Goal: Information Seeking & Learning: Learn about a topic

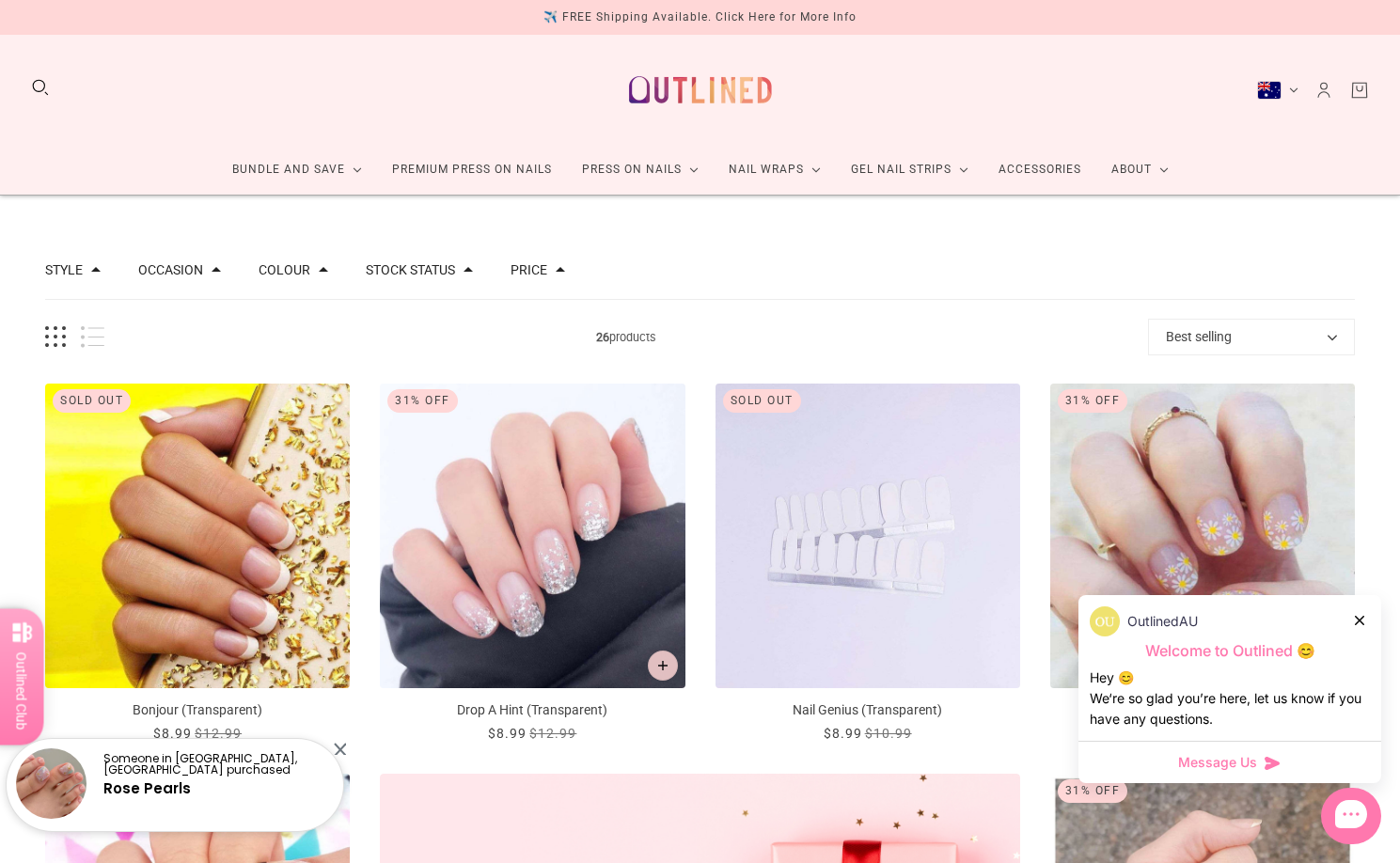
click at [864, 490] on img "Nail Genius (Transparent)" at bounding box center [867, 536] width 305 height 304
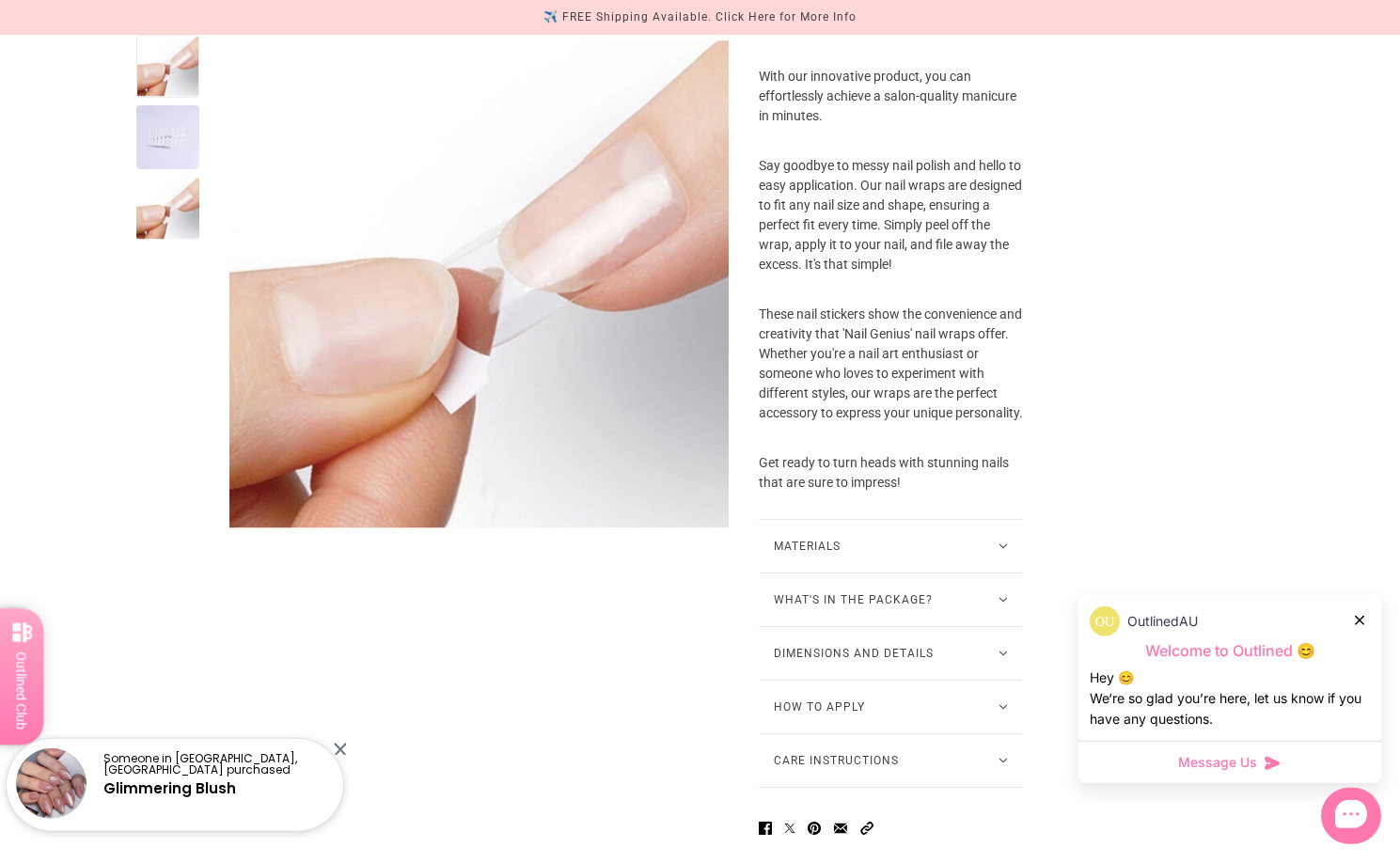
scroll to position [665, 0]
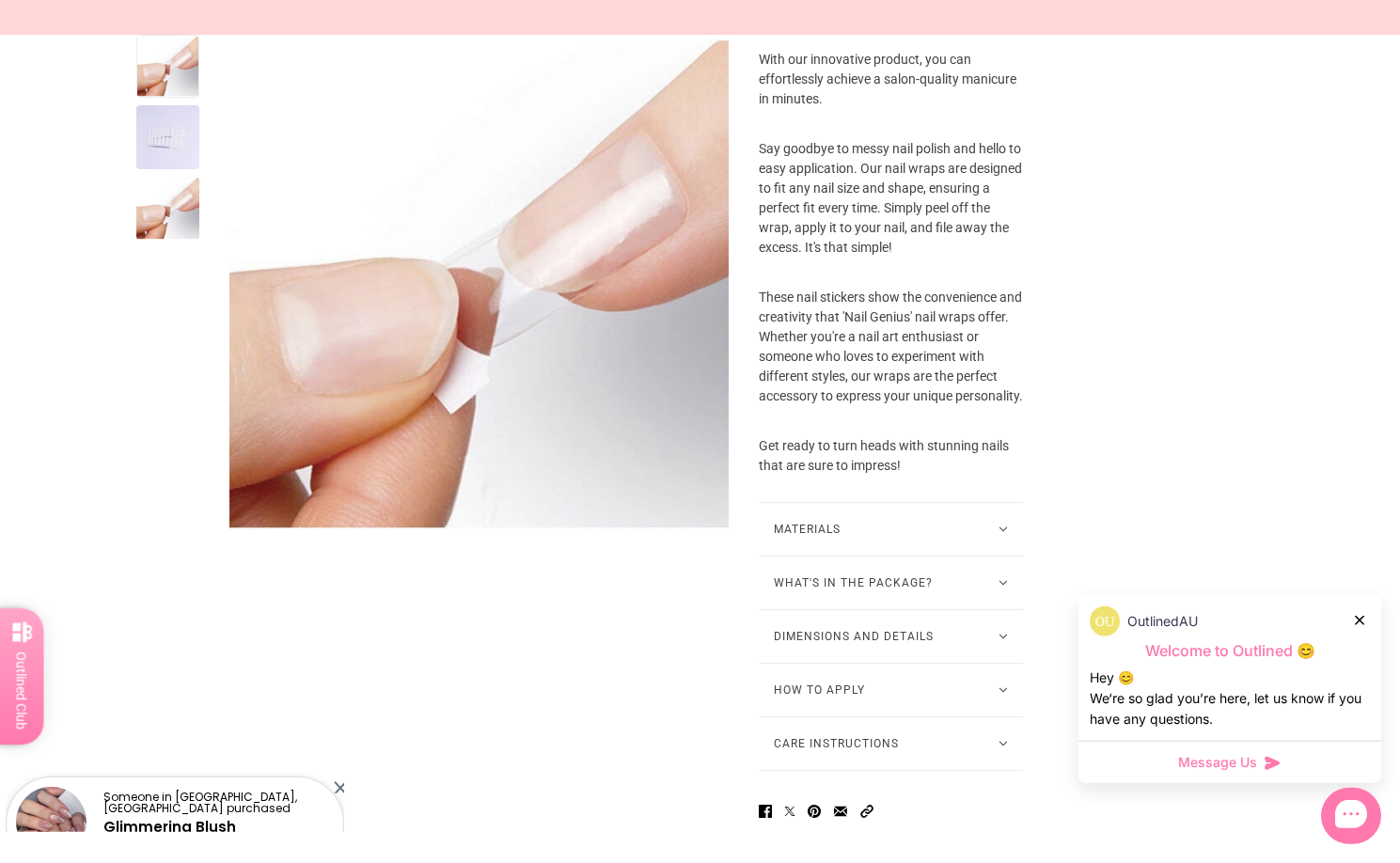
click at [1014, 527] on button "Materials" at bounding box center [890, 529] width 264 height 52
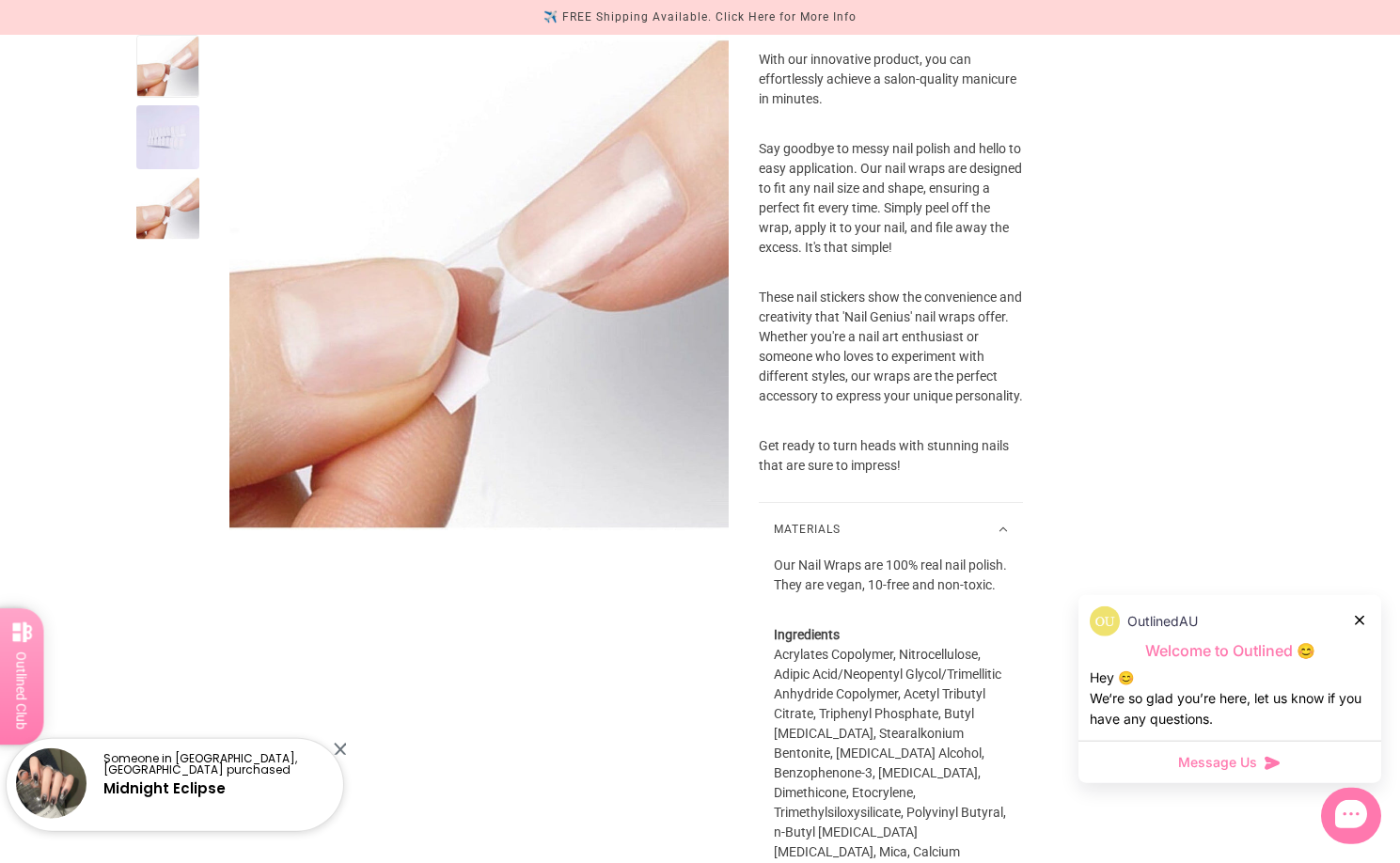
click at [1014, 527] on button "Materials" at bounding box center [890, 529] width 264 height 52
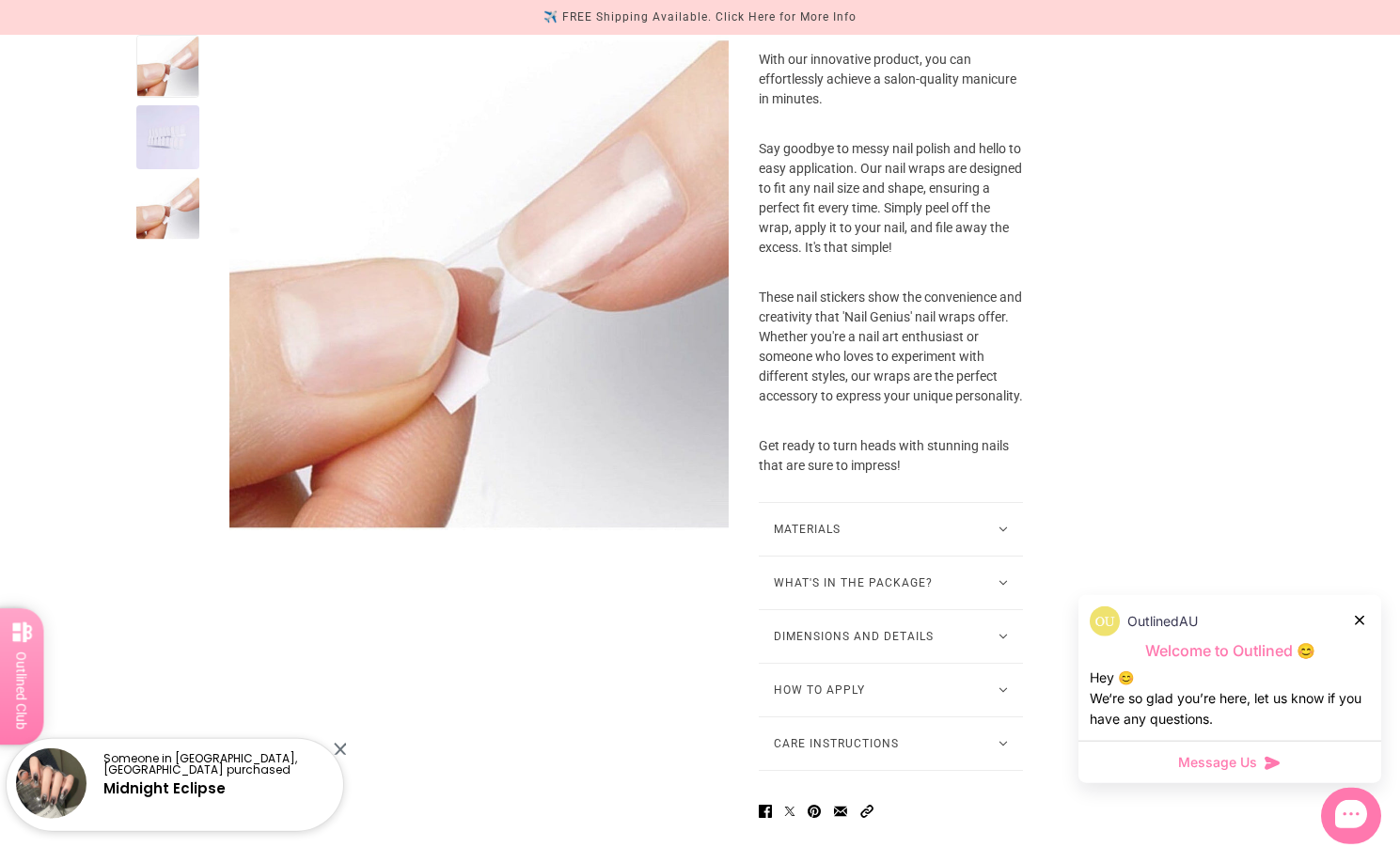
click at [1014, 527] on button "Materials" at bounding box center [890, 529] width 264 height 52
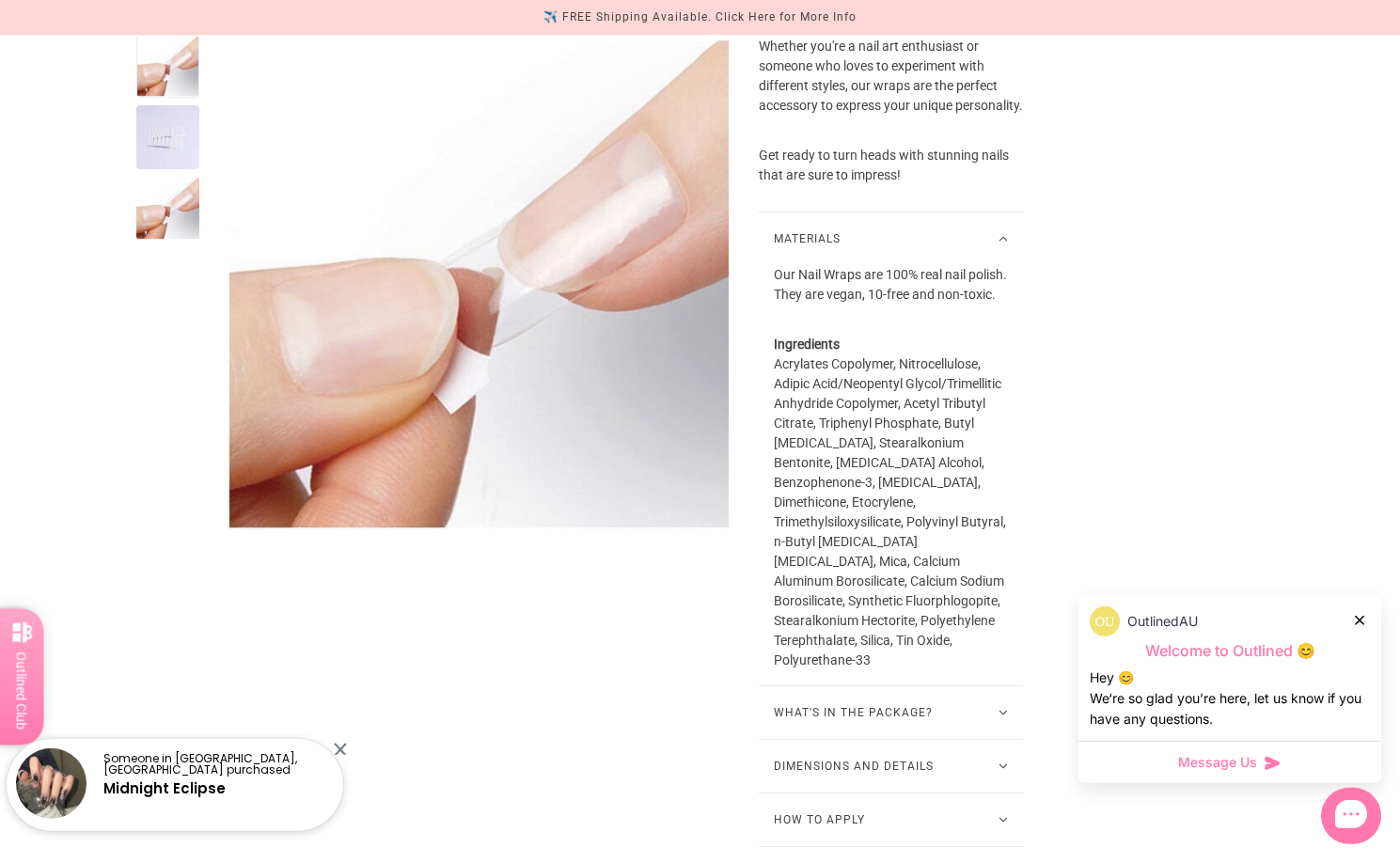
scroll to position [1105, 0]
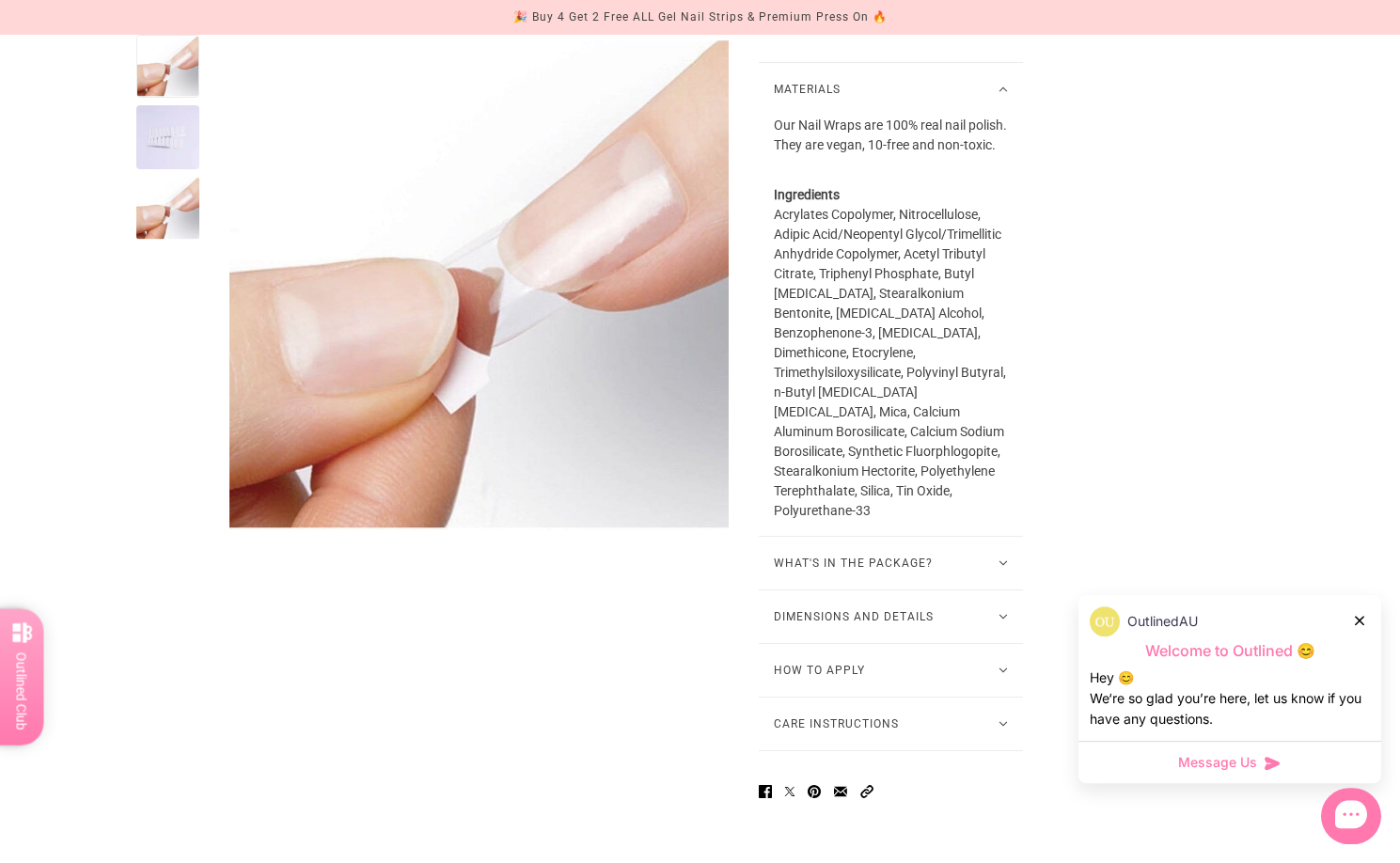
click at [1003, 550] on button "What's in the package?" at bounding box center [890, 562] width 264 height 52
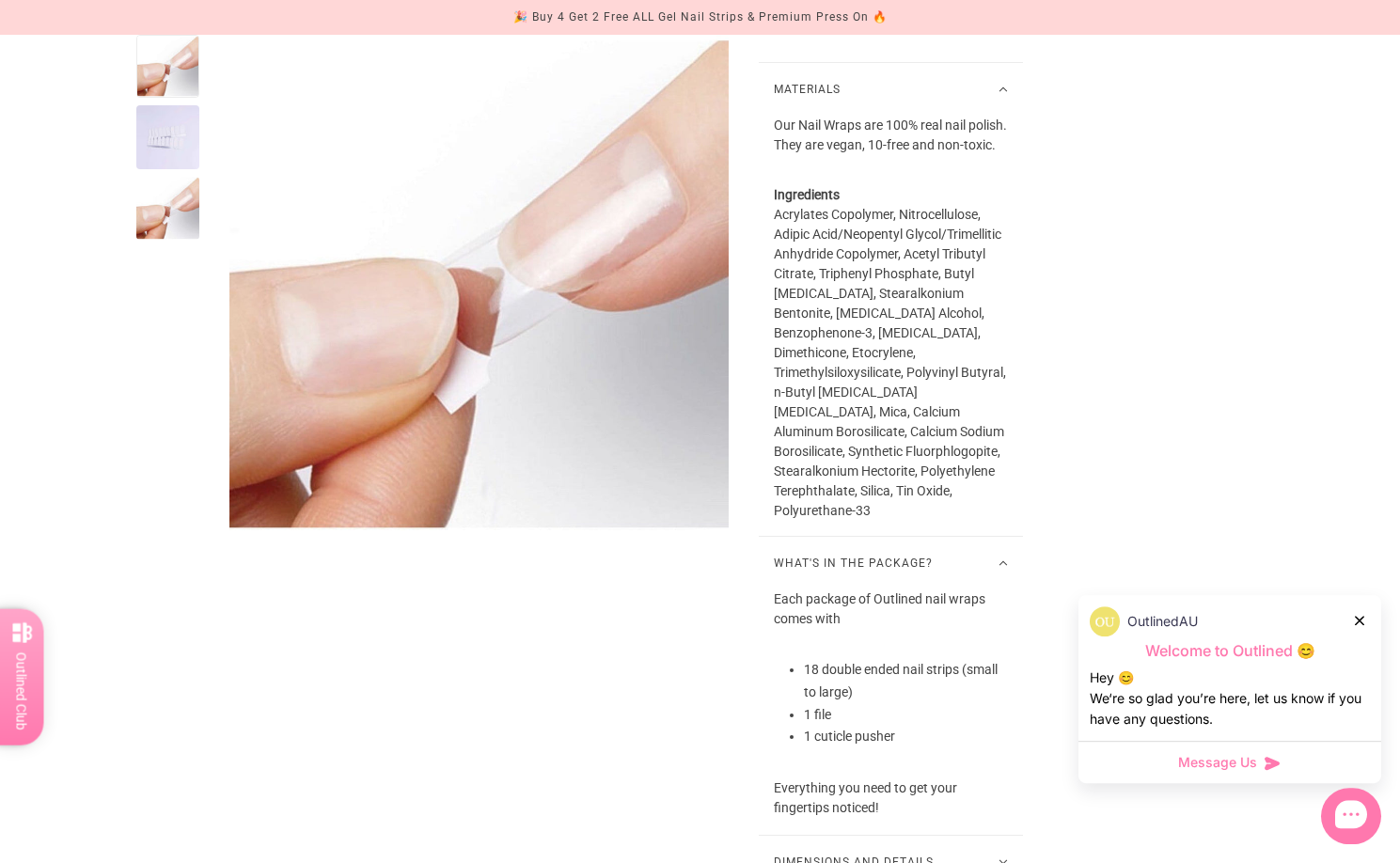
click at [1003, 552] on button "What's in the package?" at bounding box center [890, 562] width 264 height 52
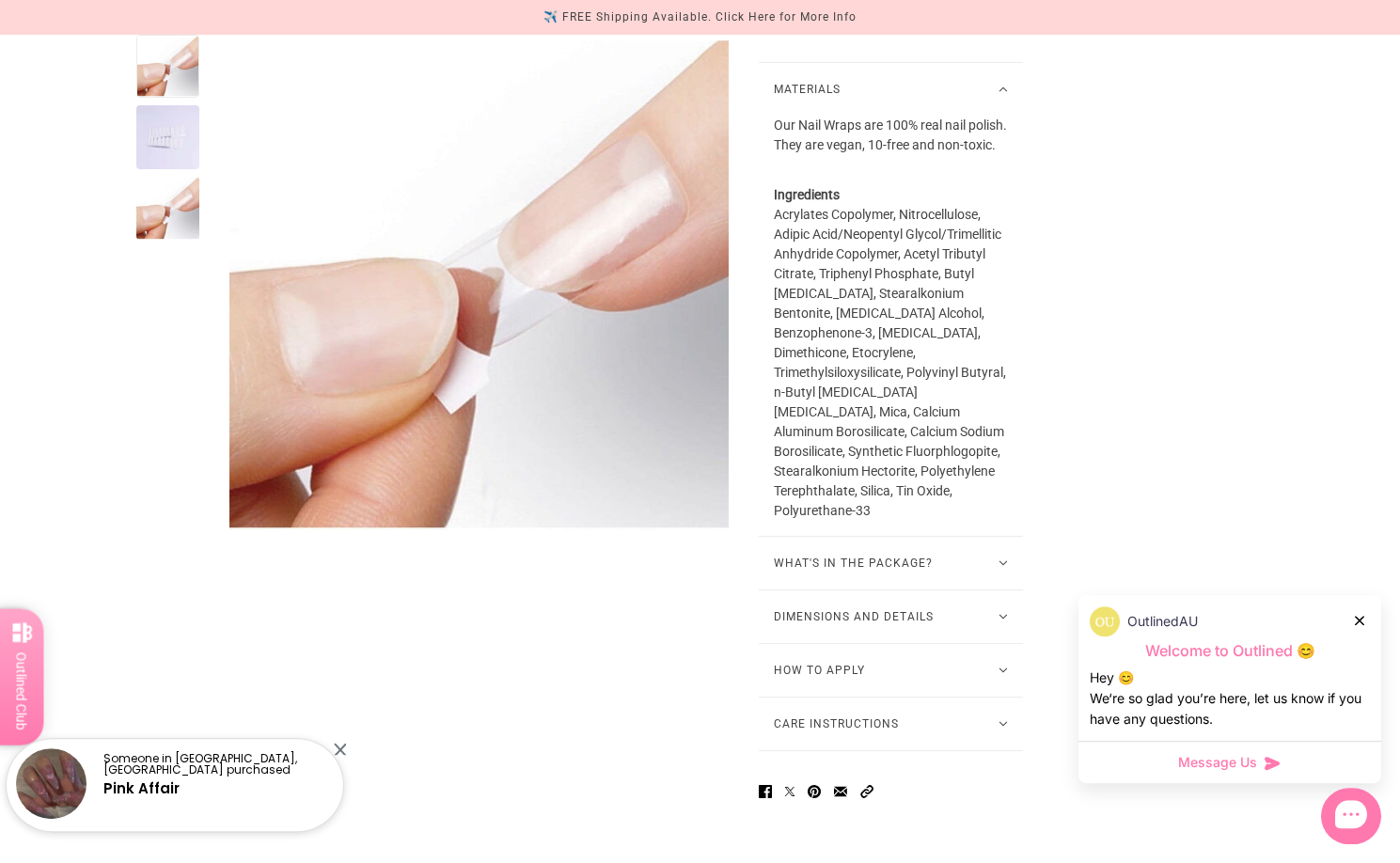
click at [1004, 613] on button "Dimensions and Details" at bounding box center [890, 616] width 264 height 52
click at [1004, 672] on icon at bounding box center [1004, 670] width 8 height 5
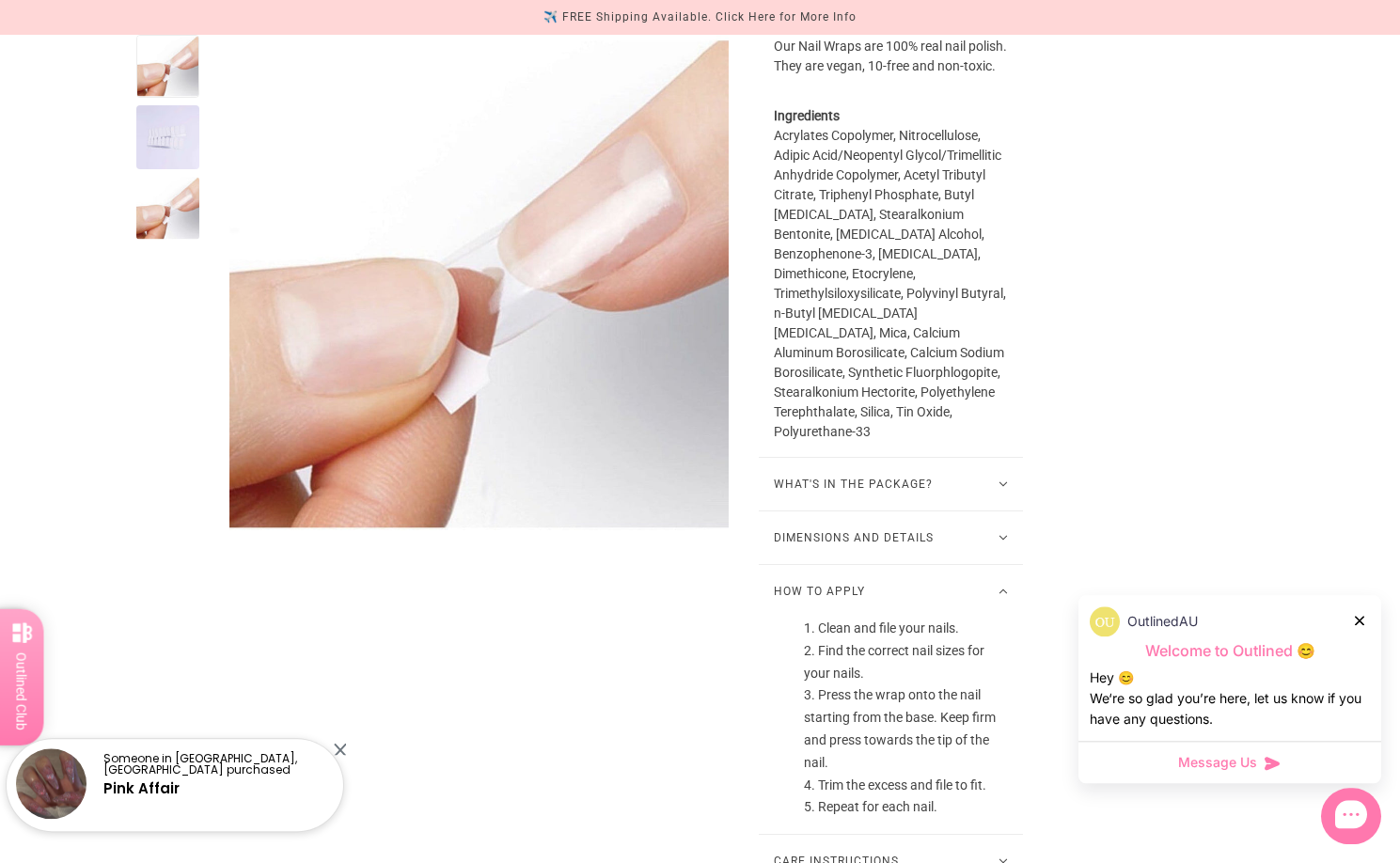
scroll to position [1247, 0]
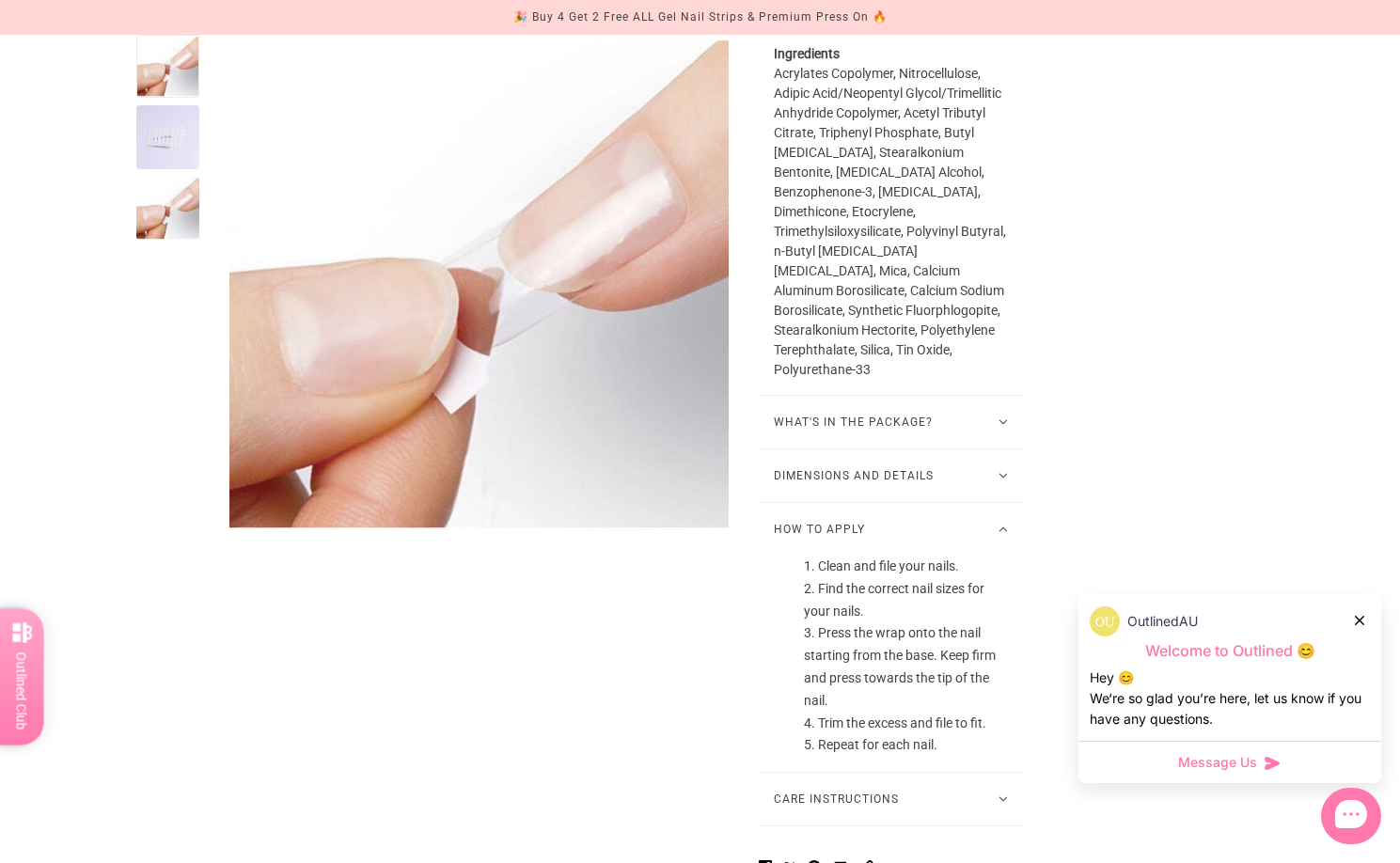
click at [1006, 533] on button "How to Apply" at bounding box center [890, 529] width 264 height 52
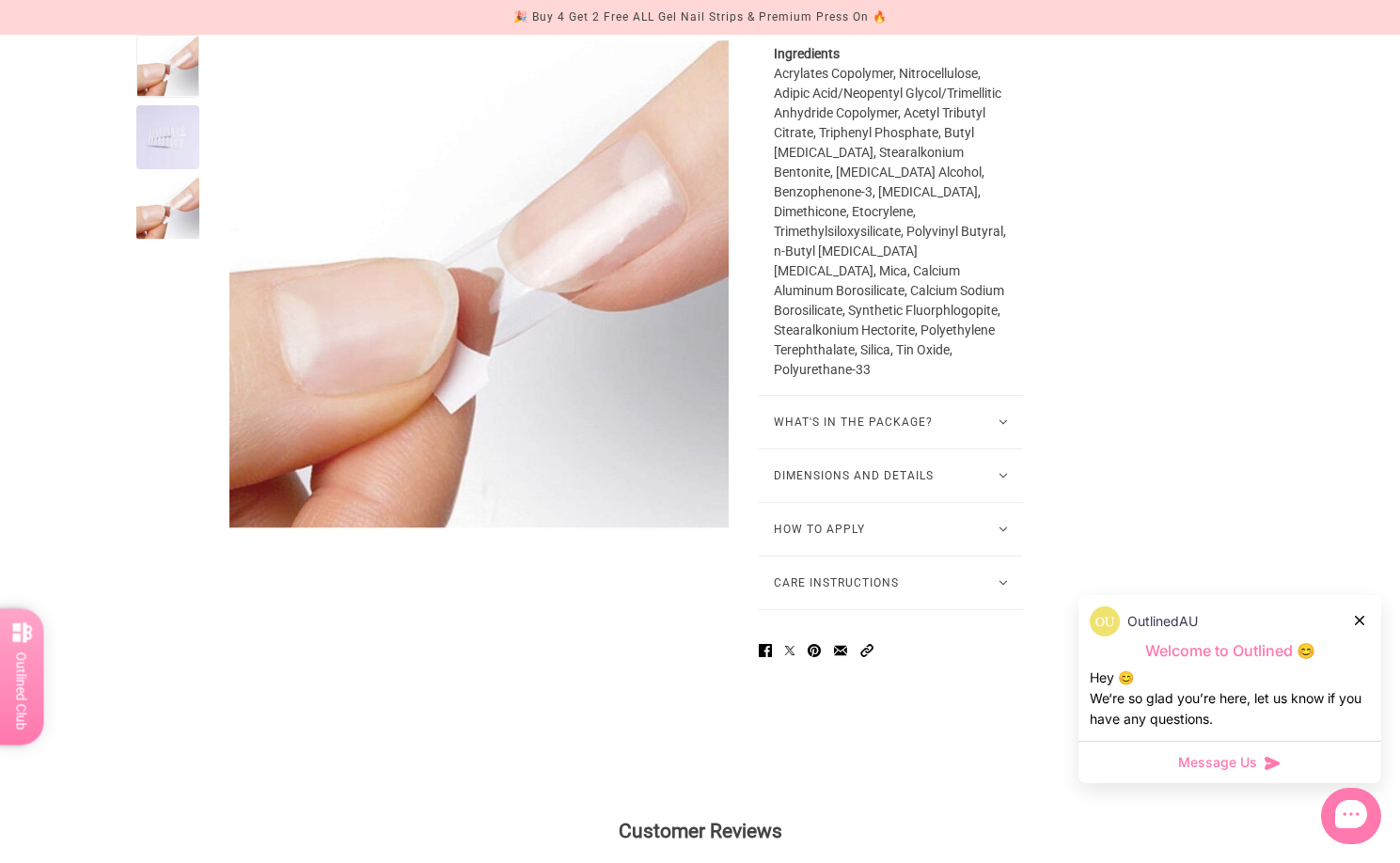
click at [1005, 579] on button "Care Instructions" at bounding box center [890, 582] width 264 height 52
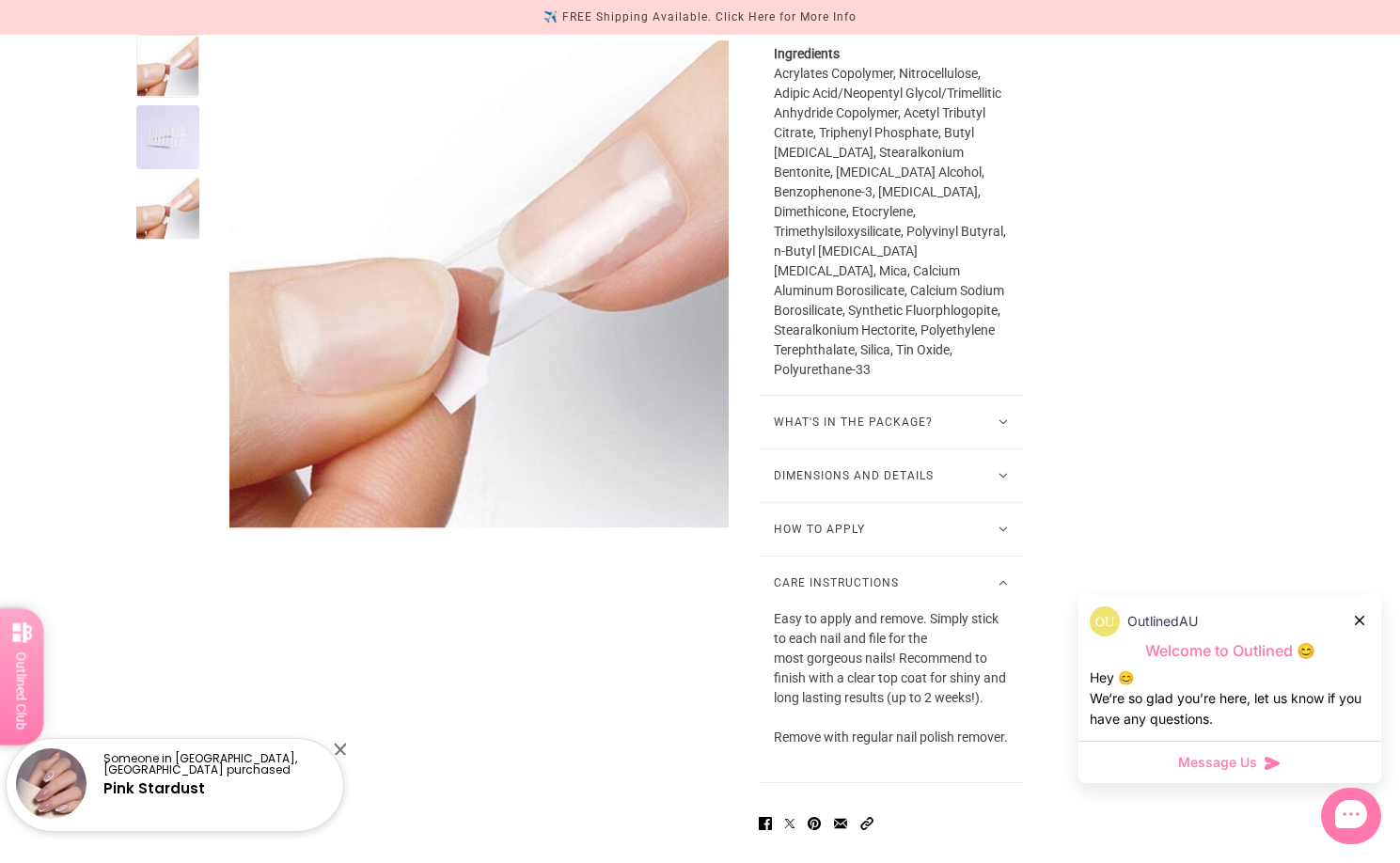
click at [1007, 578] on button "Care Instructions" at bounding box center [890, 582] width 264 height 52
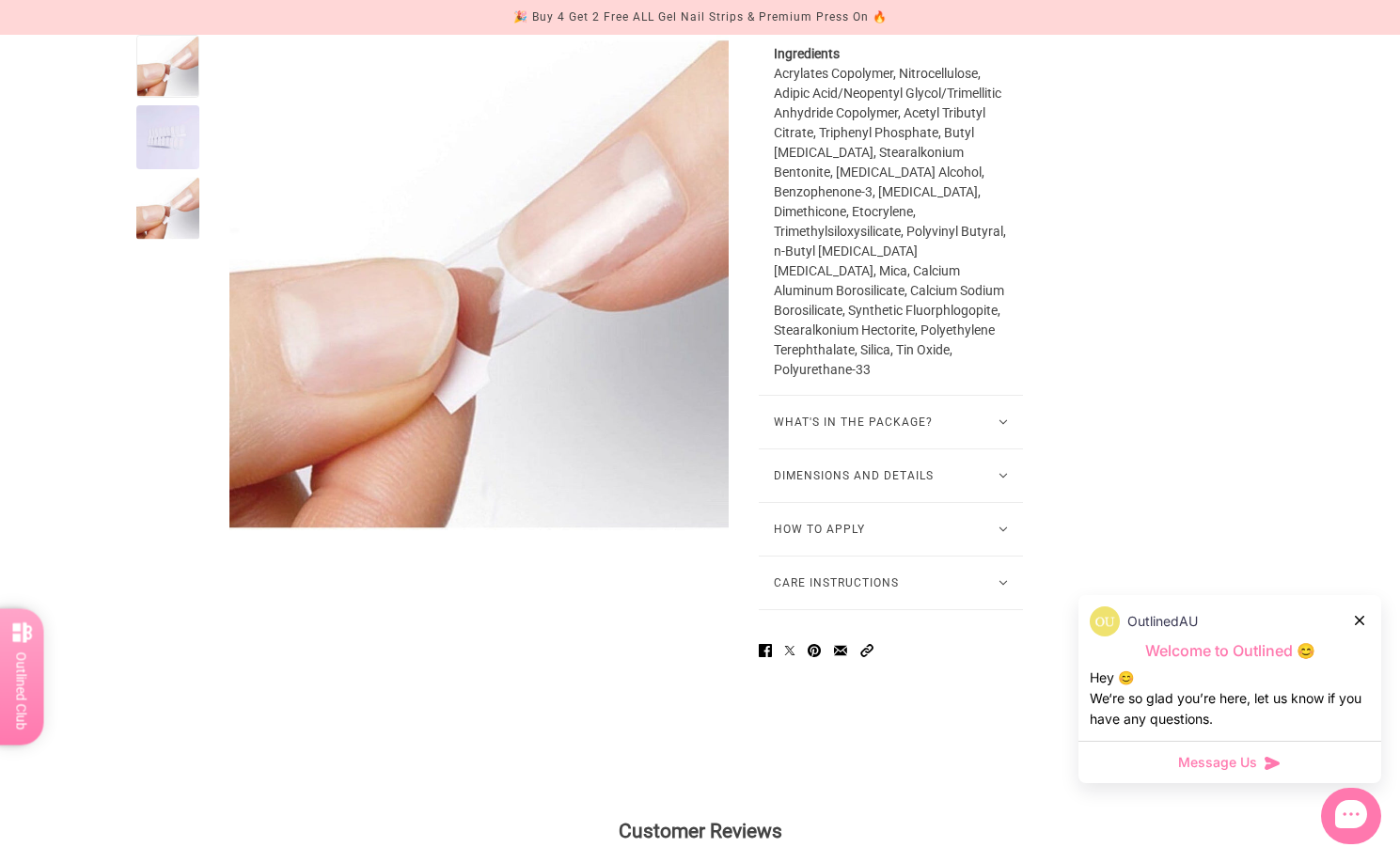
click at [155, 132] on div at bounding box center [168, 136] width 63 height 63
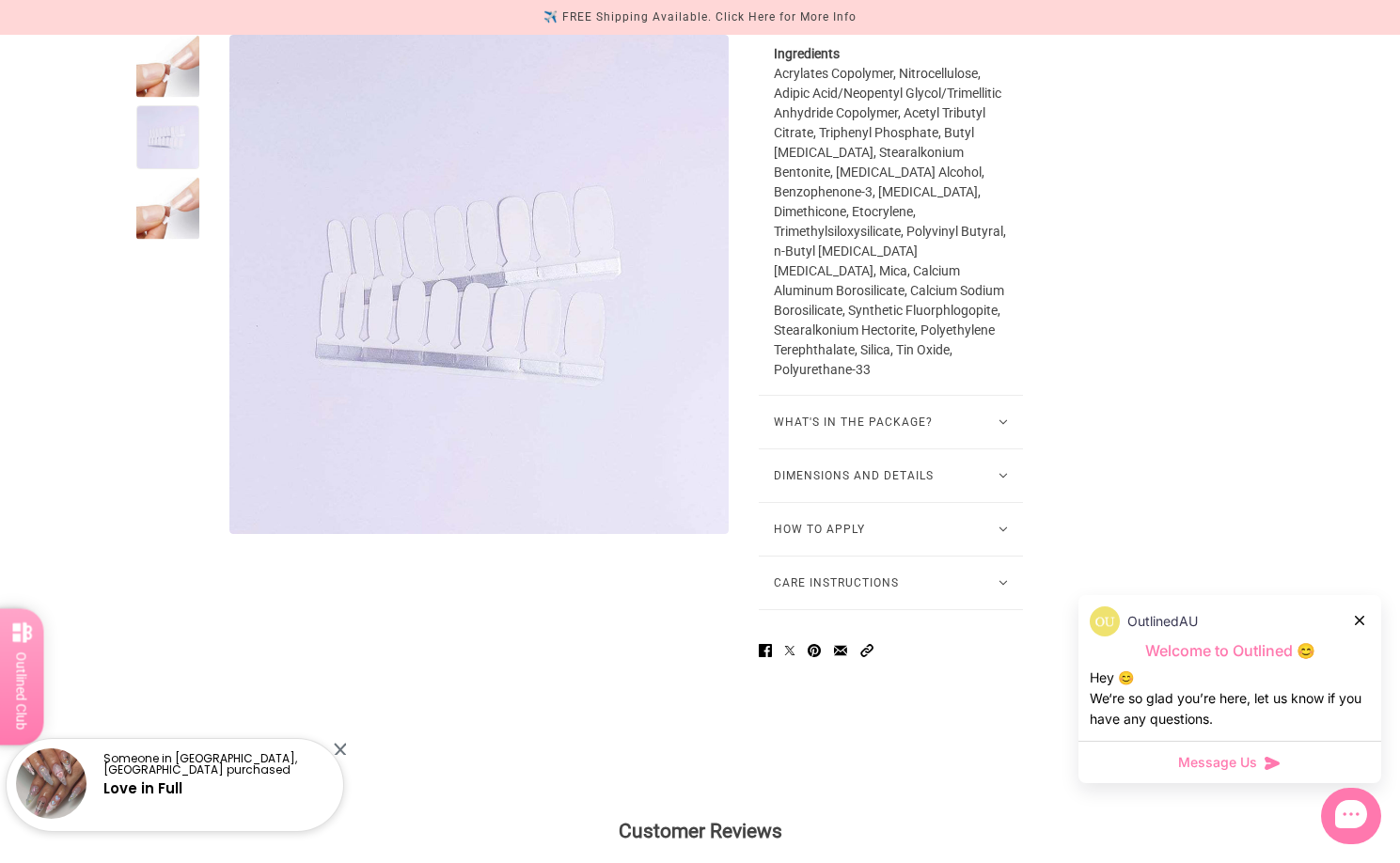
click at [162, 205] on div at bounding box center [168, 209] width 63 height 63
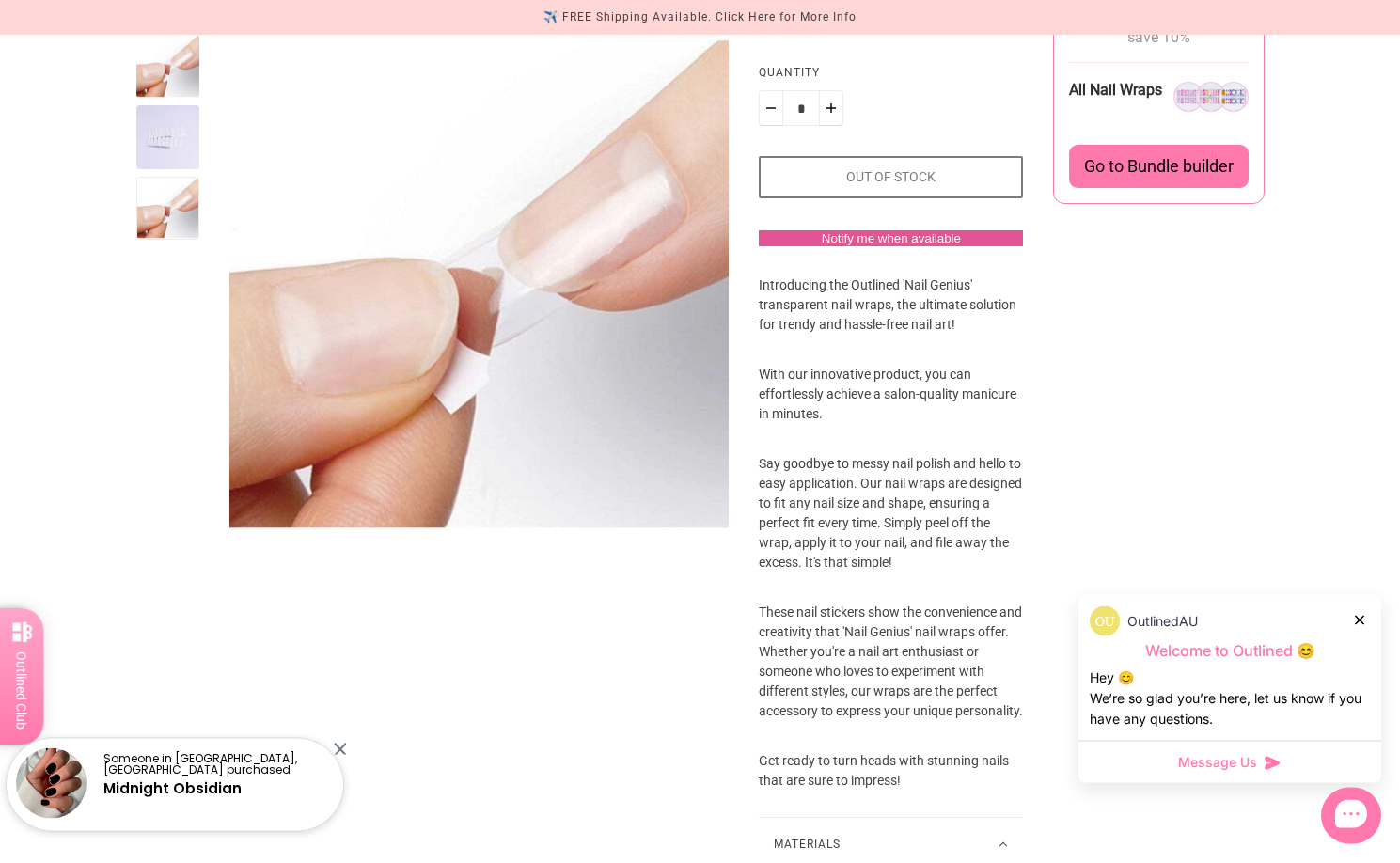
scroll to position [0, 0]
